Goal: Task Accomplishment & Management: Manage account settings

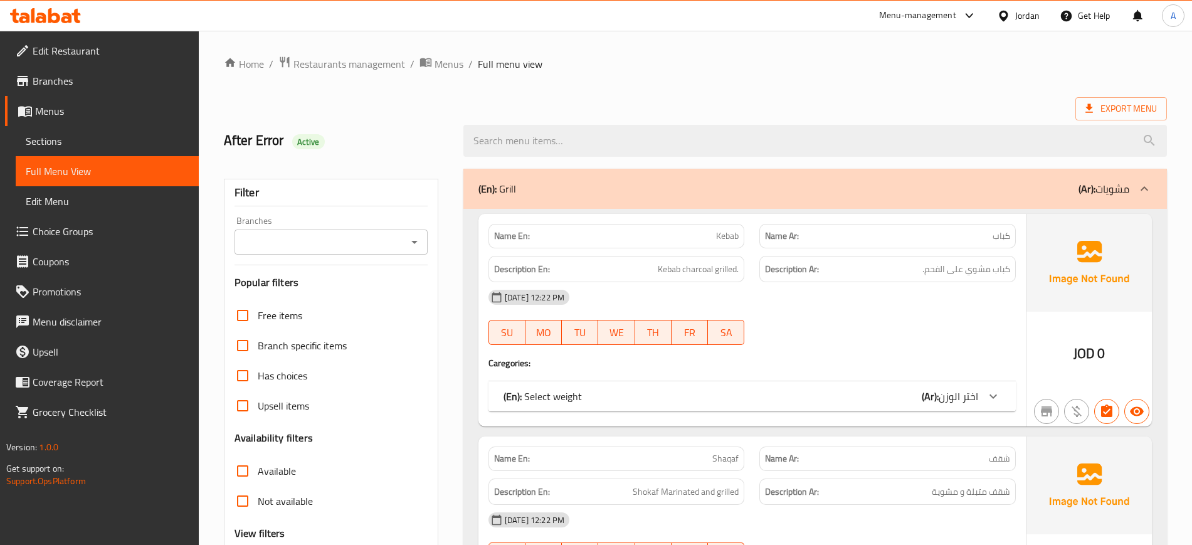
scroll to position [4693, 0]
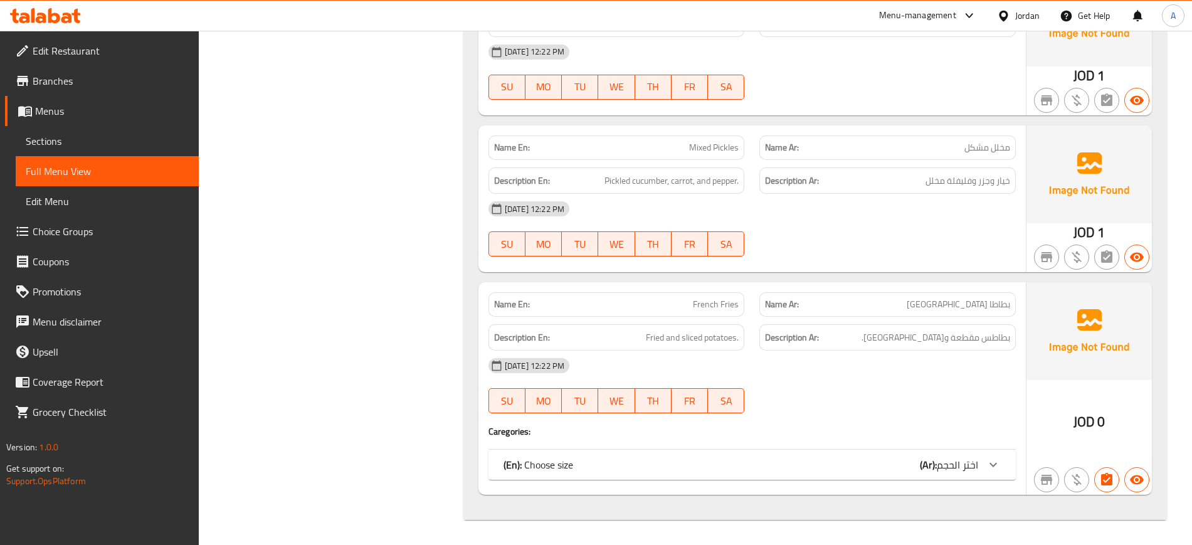
click at [1025, 14] on div "Jordan" at bounding box center [1027, 16] width 24 height 14
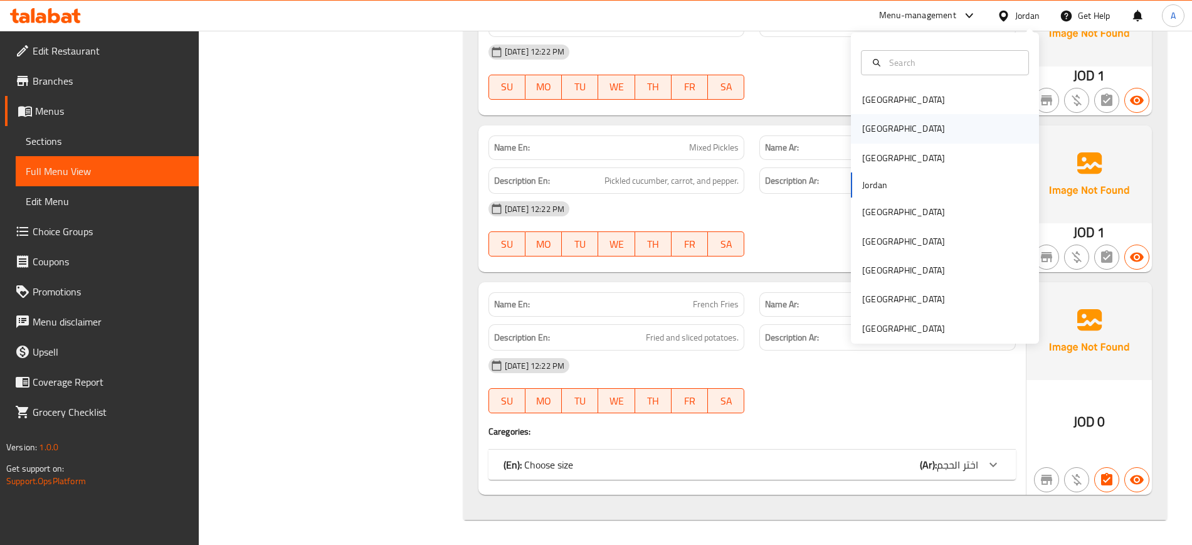
click at [862, 124] on div "[GEOGRAPHIC_DATA]" at bounding box center [903, 129] width 83 height 14
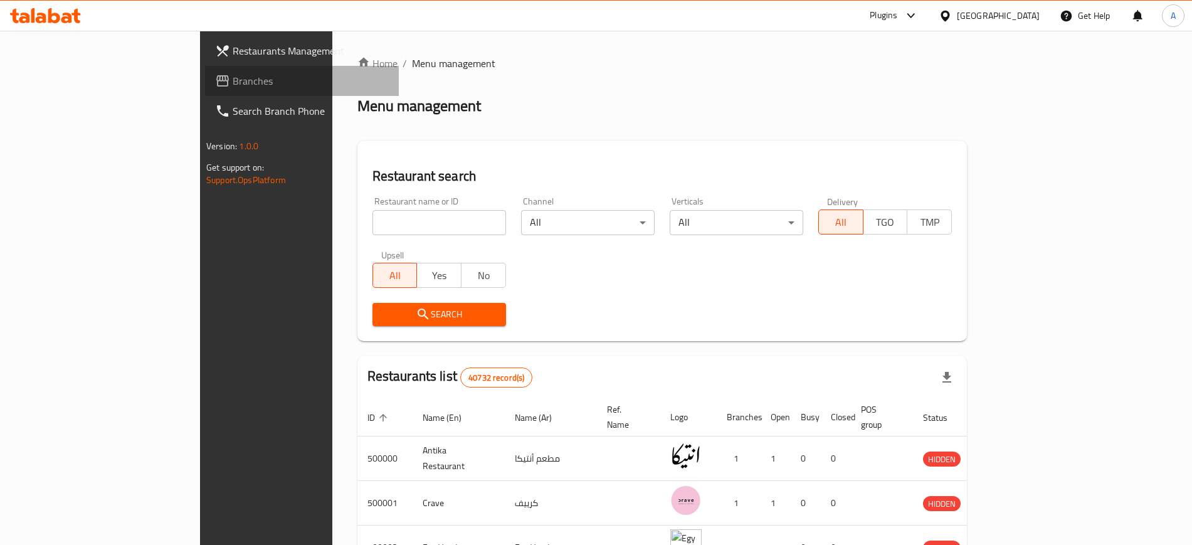
click at [233, 80] on span "Branches" at bounding box center [311, 80] width 156 height 15
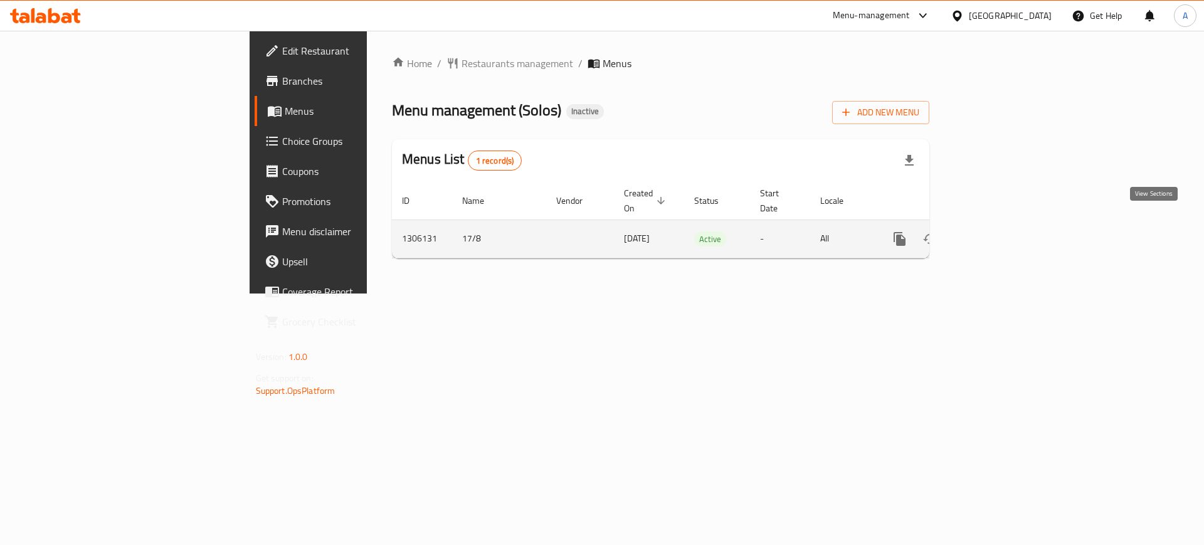
click at [997, 231] on icon "enhanced table" at bounding box center [989, 238] width 15 height 15
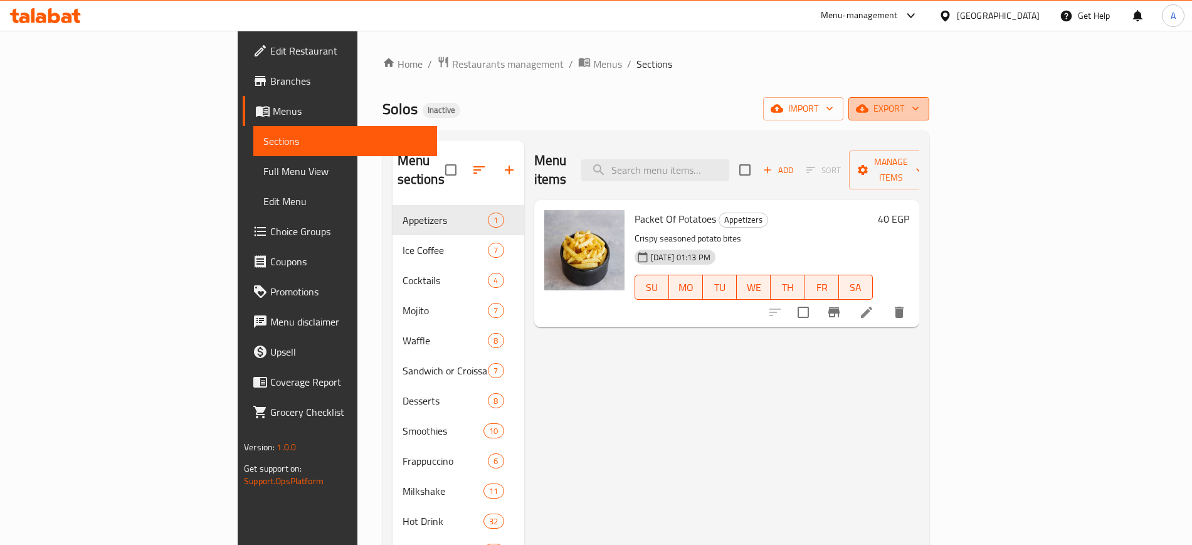
click at [922, 109] on icon "button" at bounding box center [915, 108] width 13 height 13
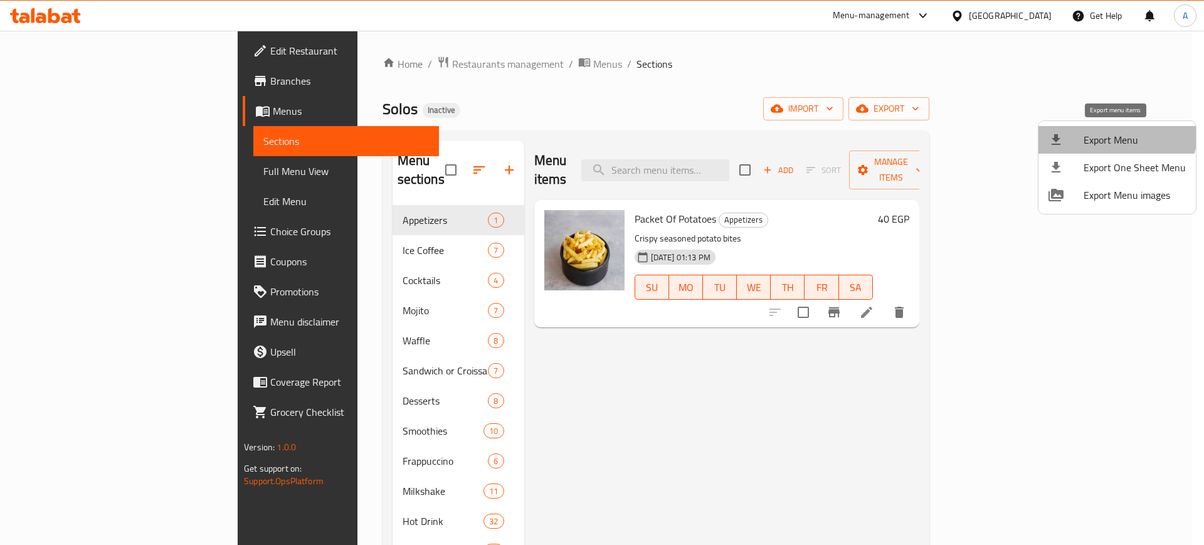
click at [1111, 127] on li "Export Menu" at bounding box center [1116, 140] width 157 height 28
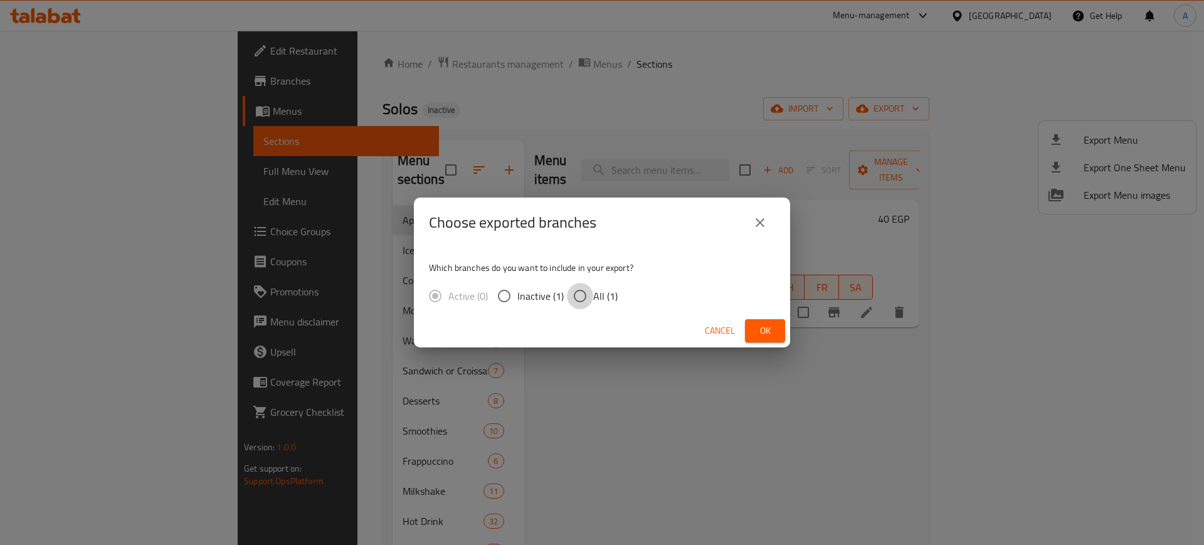
click at [579, 299] on input "All (1)" at bounding box center [580, 296] width 26 height 26
radio input "true"
click at [764, 327] on span "Ok" at bounding box center [765, 331] width 20 height 16
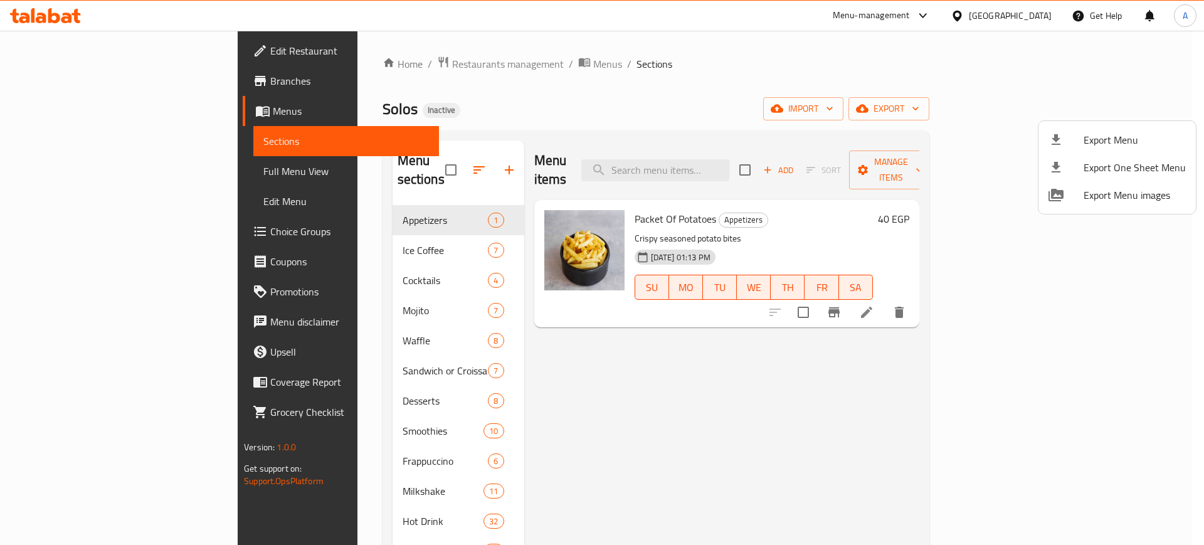
click at [68, 164] on div at bounding box center [602, 272] width 1204 height 545
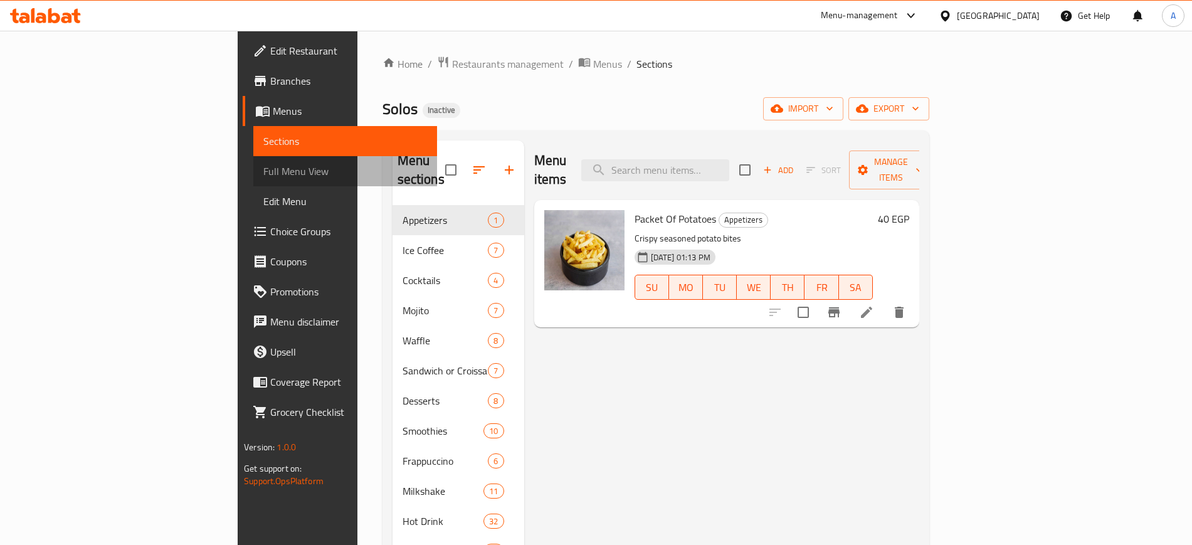
click at [263, 164] on span "Full Menu View" at bounding box center [344, 171] width 163 height 15
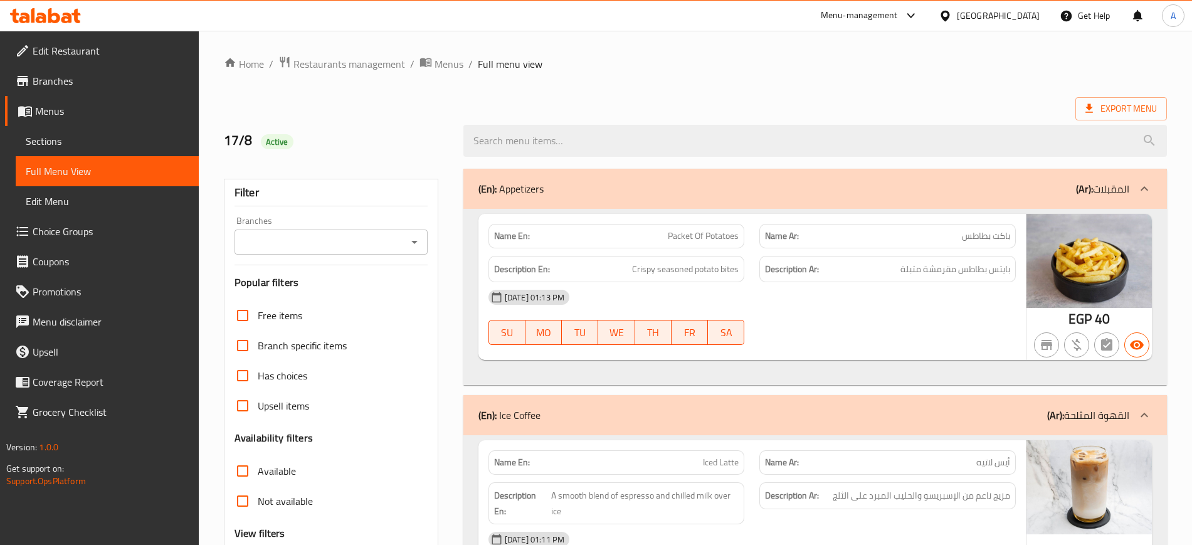
scroll to position [219, 0]
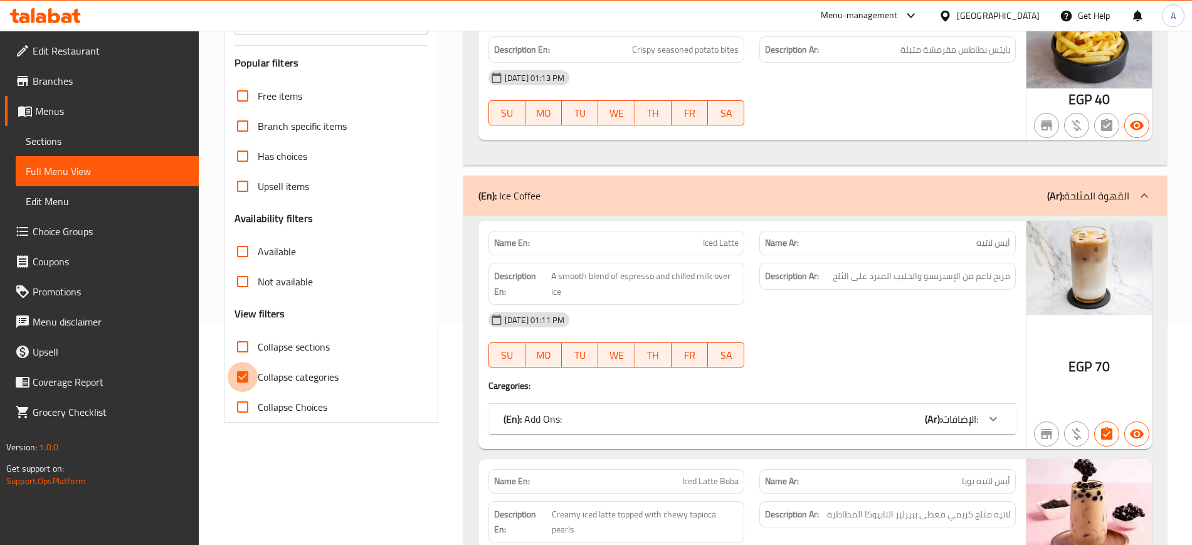
click at [241, 374] on input "Collapse categories" at bounding box center [243, 377] width 30 height 30
checkbox input "false"
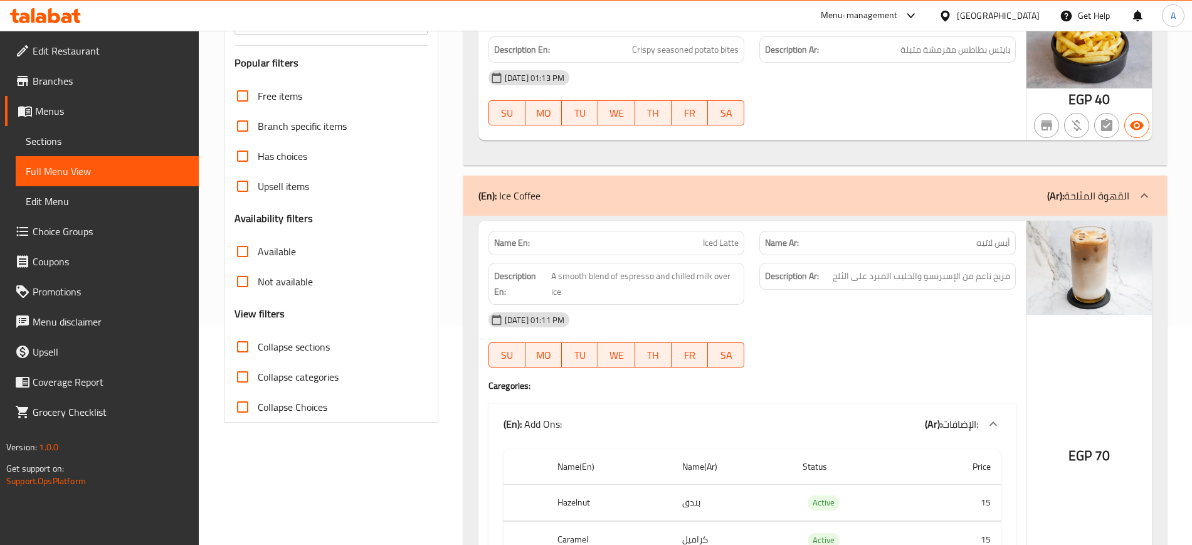
click at [246, 350] on input "Collapse sections" at bounding box center [243, 347] width 30 height 30
checkbox input "true"
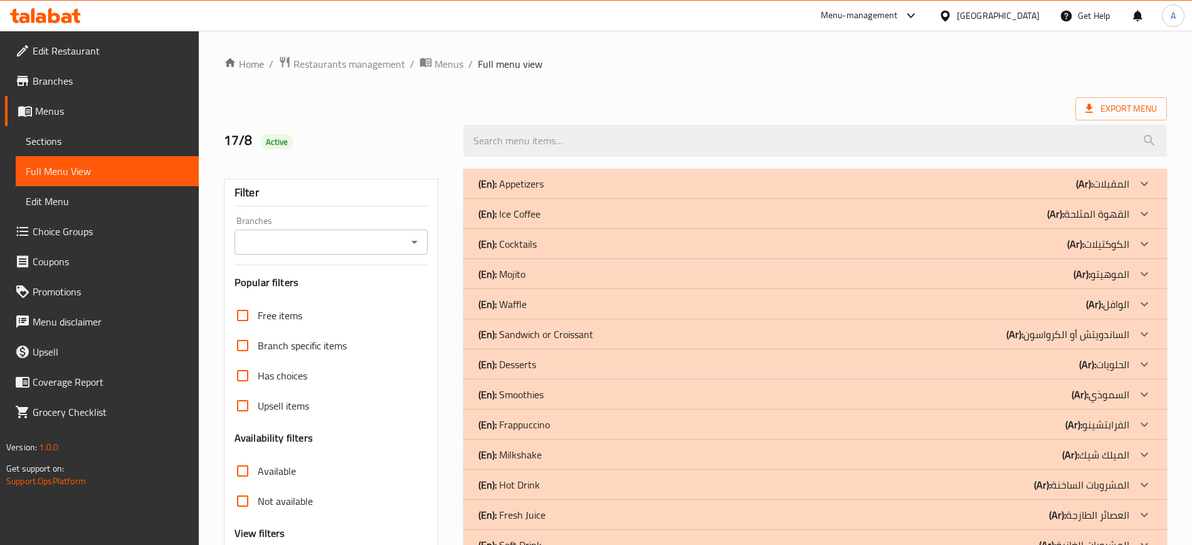
scroll to position [122, 0]
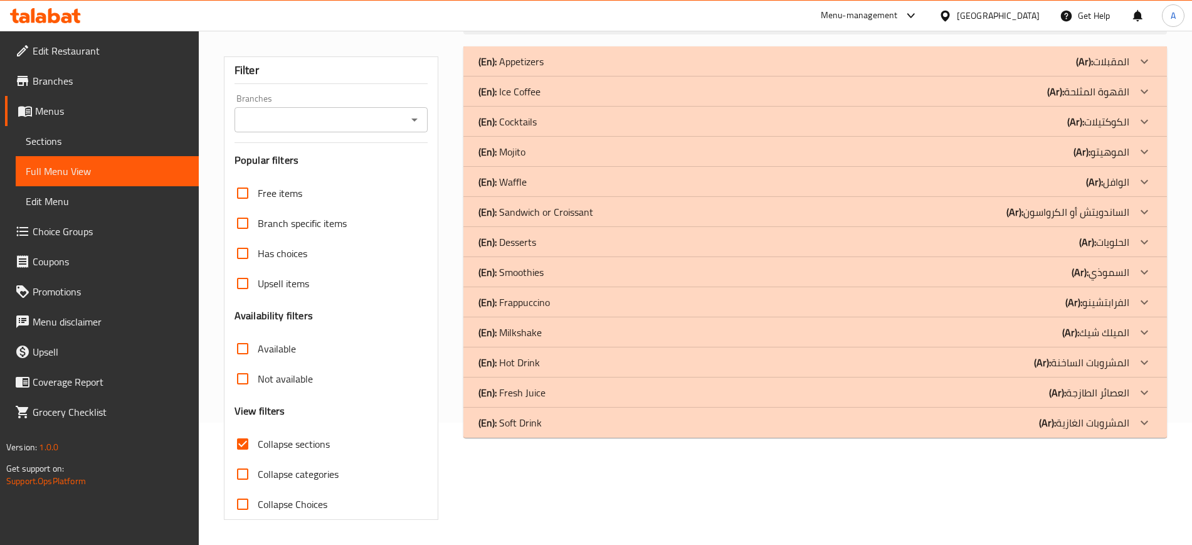
click at [505, 69] on p "(En): Fresh Juice" at bounding box center [510, 61] width 65 height 15
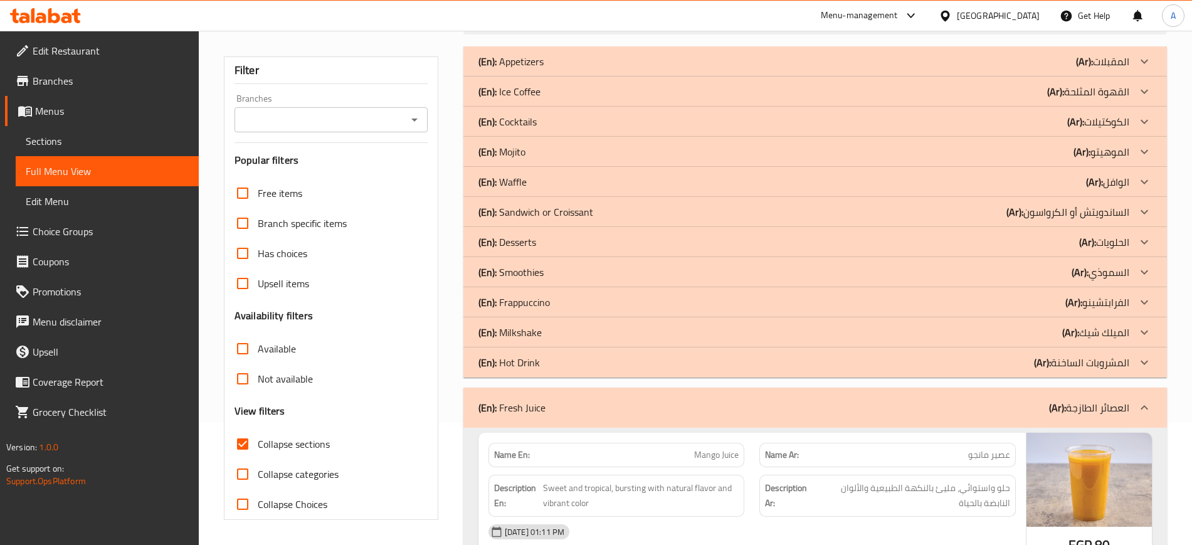
click at [546, 69] on div "(En): Hot Drink (Ar): المشروبات الساخنة" at bounding box center [803, 61] width 651 height 15
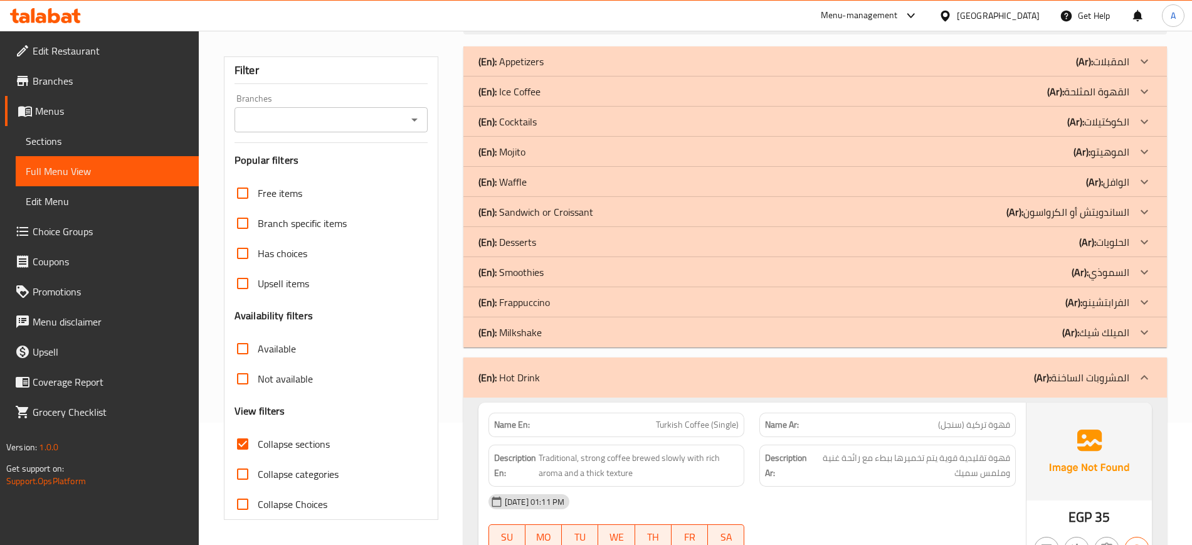
click at [498, 51] on div "(En): Appetizers (Ar): المقبلات" at bounding box center [814, 61] width 703 height 30
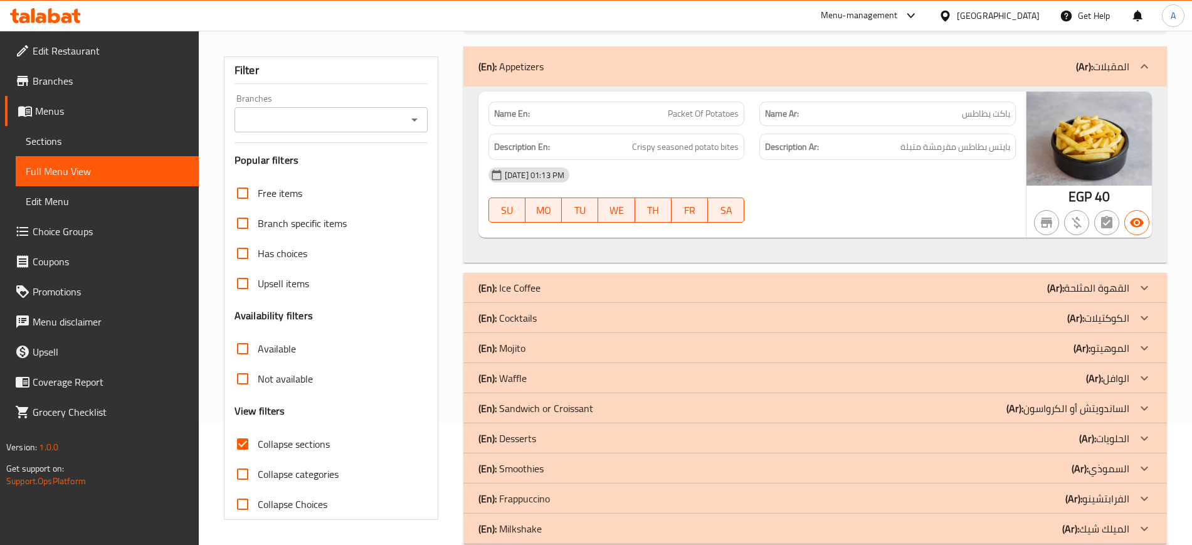
click at [529, 70] on p "(En): Appetizers" at bounding box center [510, 66] width 65 height 15
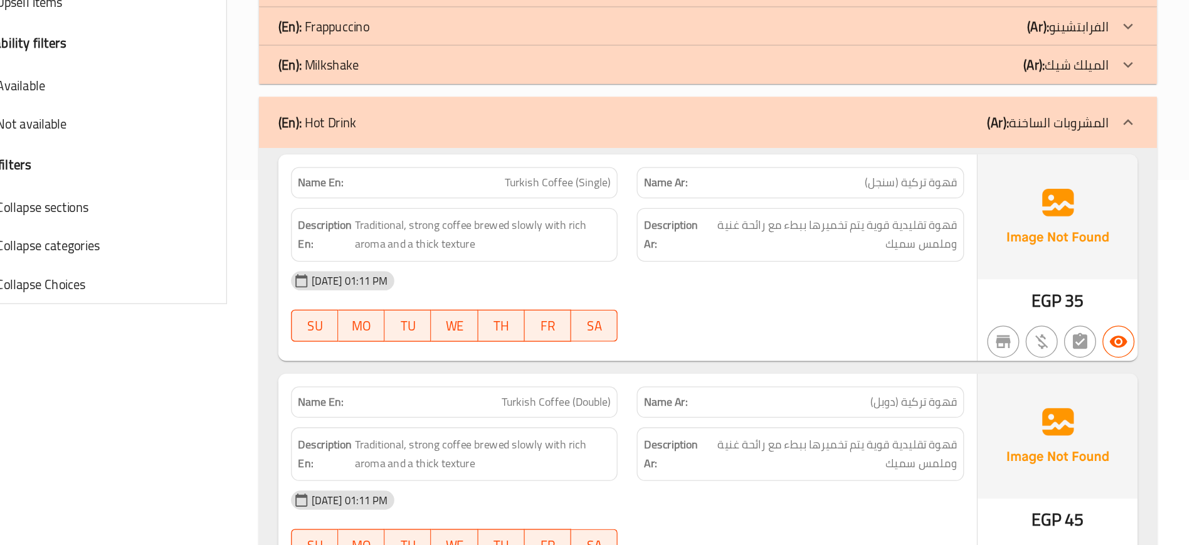
scroll to position [289, 0]
